Goal: Task Accomplishment & Management: Complete application form

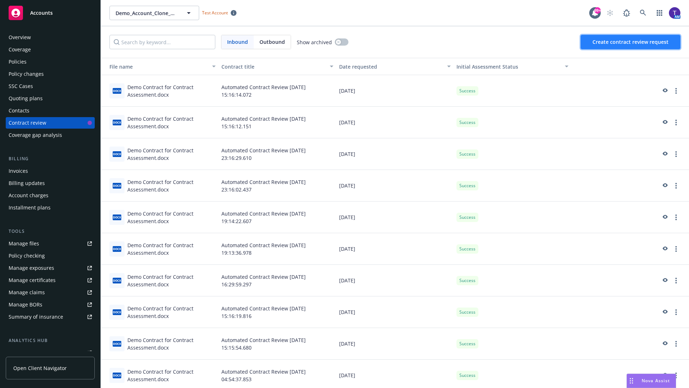
click at [631, 42] on span "Create contract review request" at bounding box center [631, 41] width 76 height 7
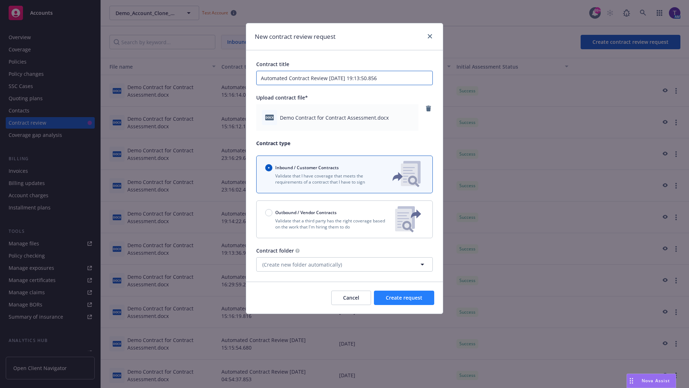
type input "Automated Contract Review [DATE] 19:13:50.856"
click at [404, 298] on span "Create request" at bounding box center [404, 297] width 37 height 7
